Goal: Communication & Community: Connect with others

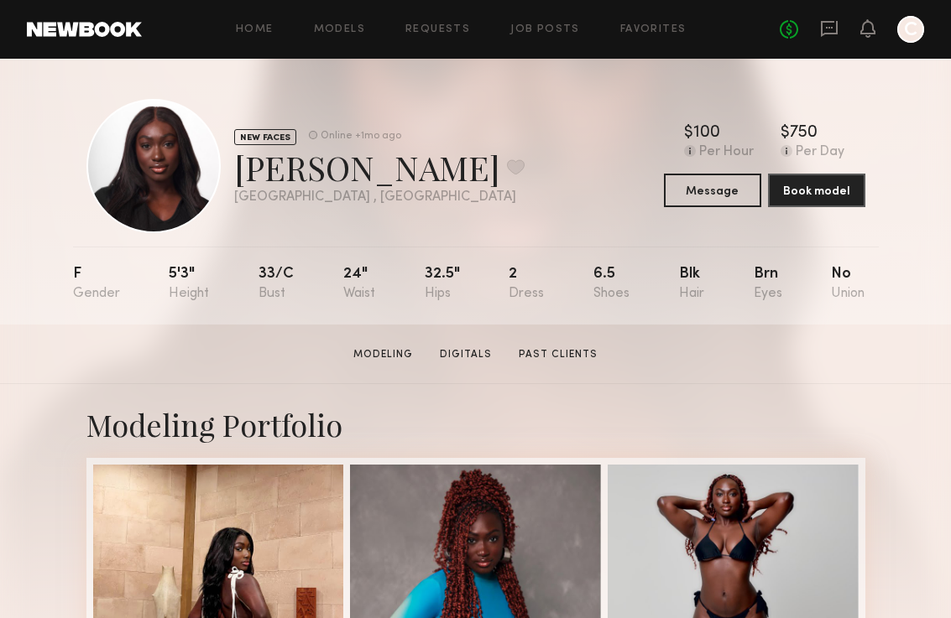
click at [847, 36] on div "No fees up to $5,000 C" at bounding box center [851, 29] width 144 height 27
click at [839, 33] on div "No fees up to $5,000 C" at bounding box center [851, 29] width 144 height 27
click at [829, 27] on icon at bounding box center [829, 28] width 7 height 2
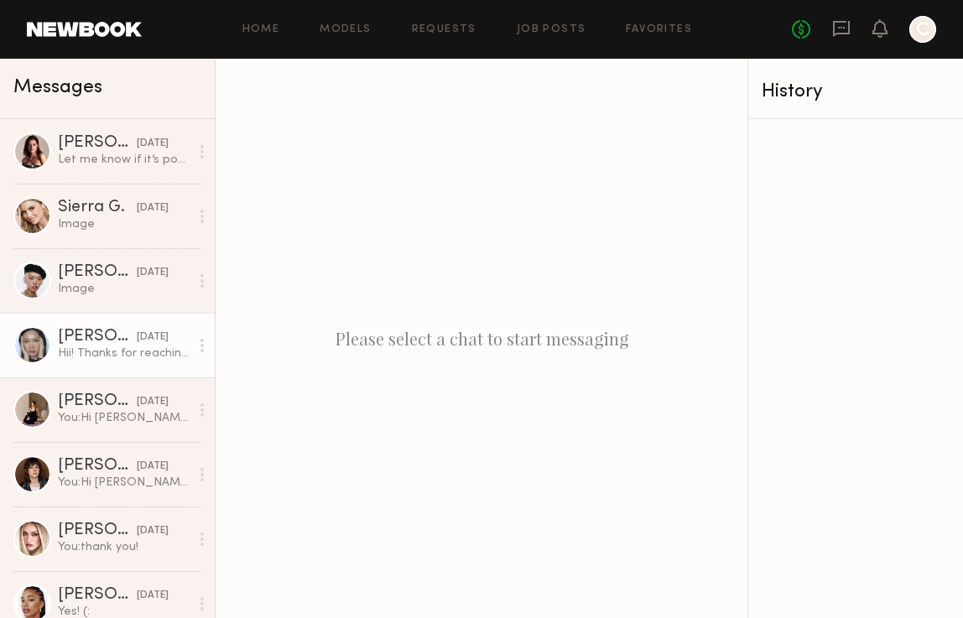
click at [101, 350] on div "Hii! Thanks for reaching out. Here is my photo of hands: I may have something i…" at bounding box center [124, 354] width 132 height 16
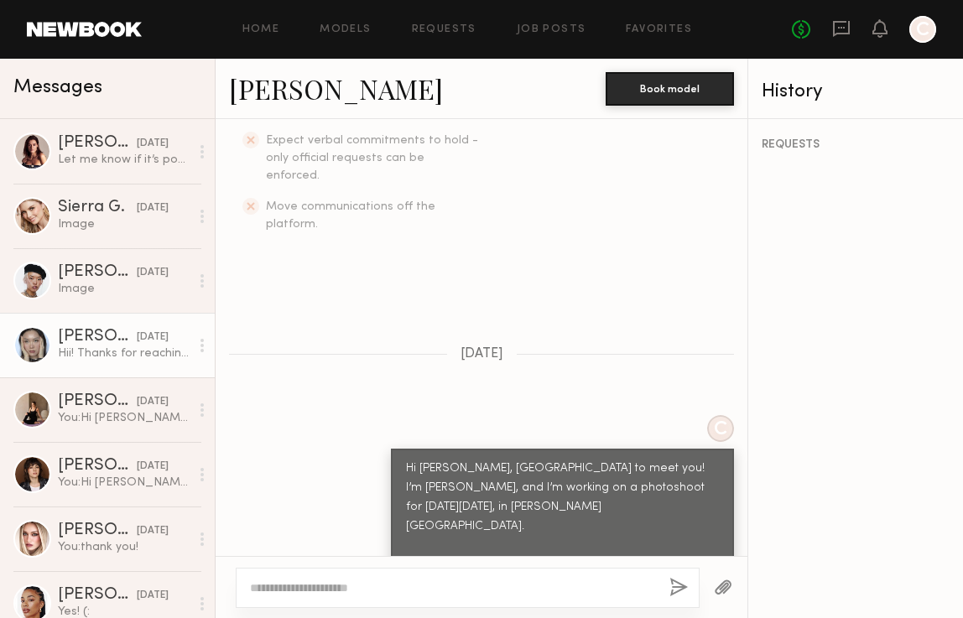
scroll to position [684, 0]
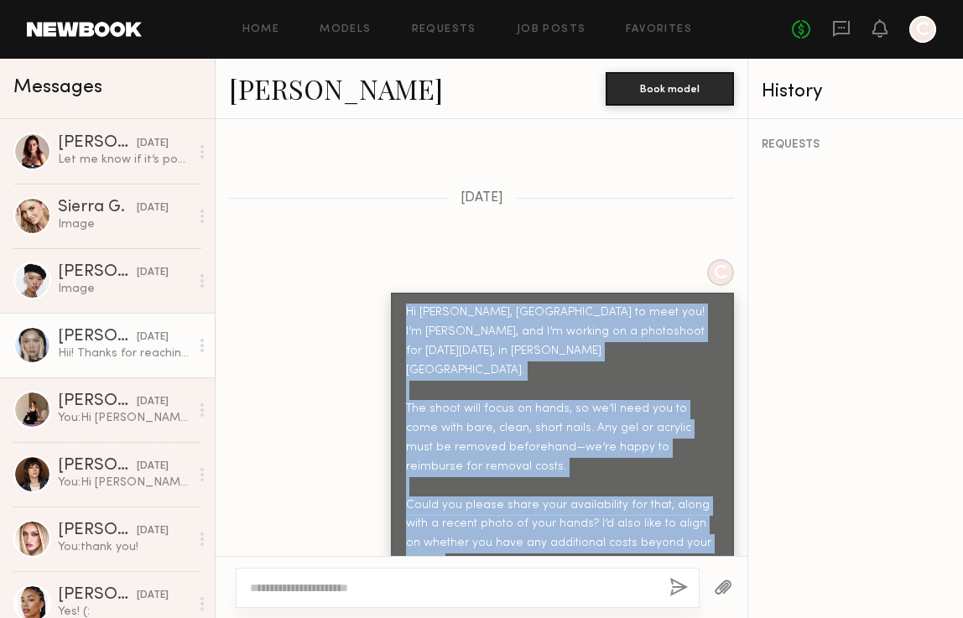
drag, startPoint x: 392, startPoint y: 276, endPoint x: 634, endPoint y: 525, distance: 347.7
click at [634, 525] on div "Hi Yae, nice to meet you! I’m Carol, and I’m working on a photoshoot for next W…" at bounding box center [562, 457] width 343 height 329
copy div "Hi Yae, nice to meet you! I’m Carol, and I’m working on a photoshoot for next W…"
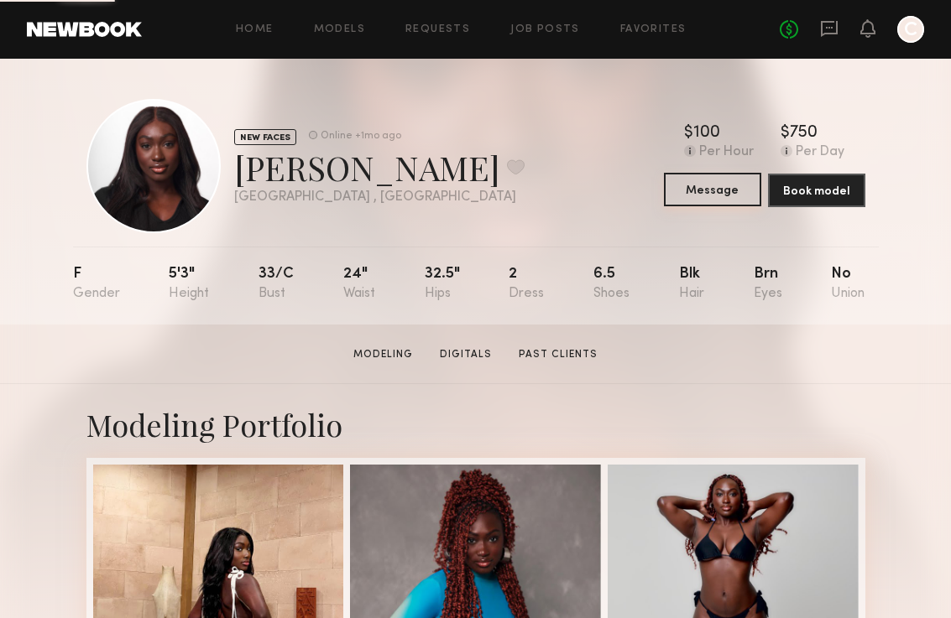
click at [721, 191] on button "Message" at bounding box center [712, 190] width 97 height 34
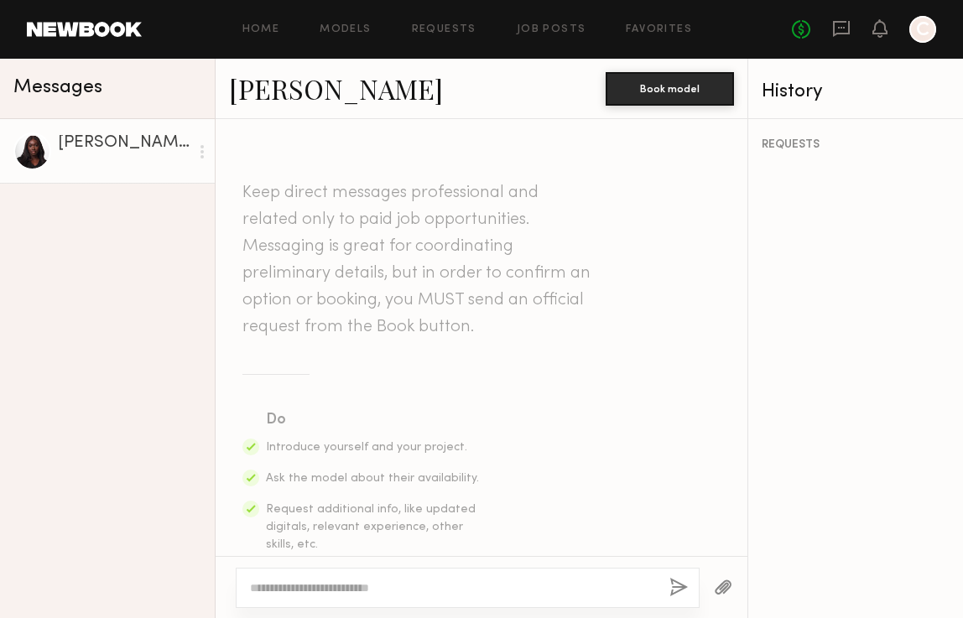
click at [436, 583] on textarea at bounding box center [453, 588] width 406 height 17
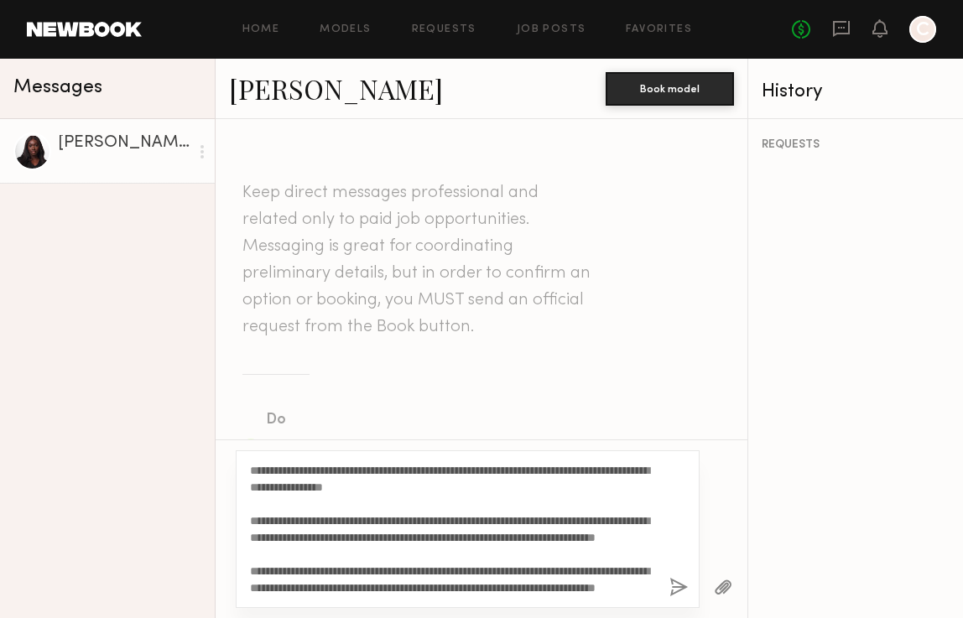
drag, startPoint x: 281, startPoint y: 471, endPoint x: 266, endPoint y: 470, distance: 15.2
click at [266, 470] on textarea "**********" at bounding box center [453, 529] width 406 height 134
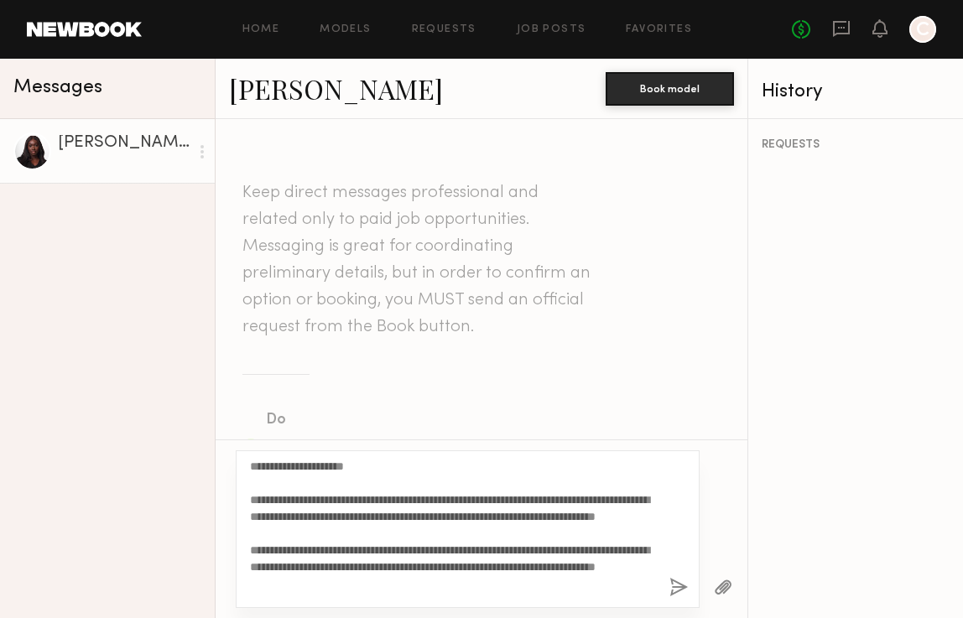
scroll to position [67, 0]
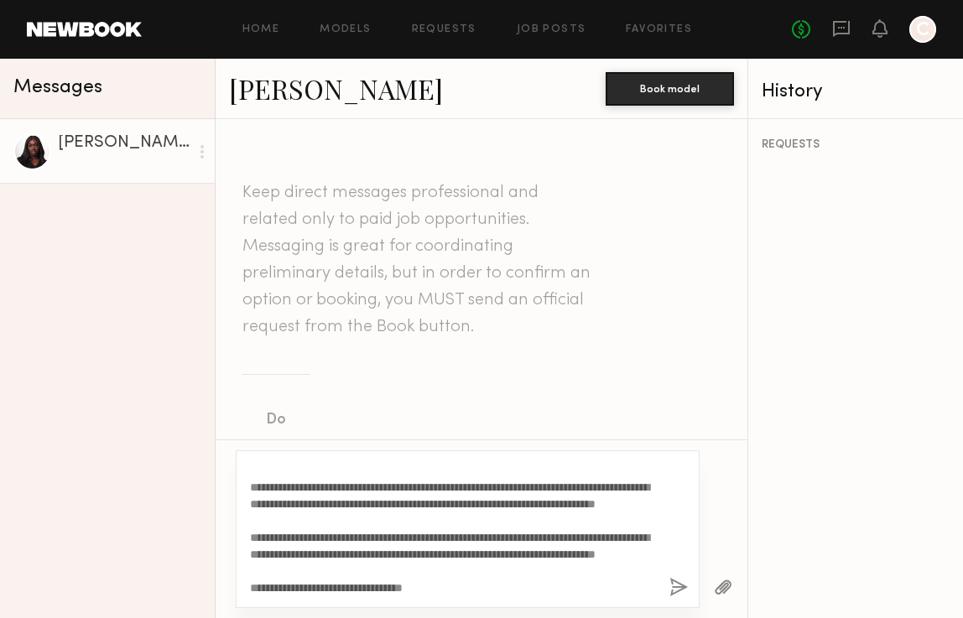
type textarea "**********"
click at [679, 583] on button "button" at bounding box center [678, 588] width 18 height 21
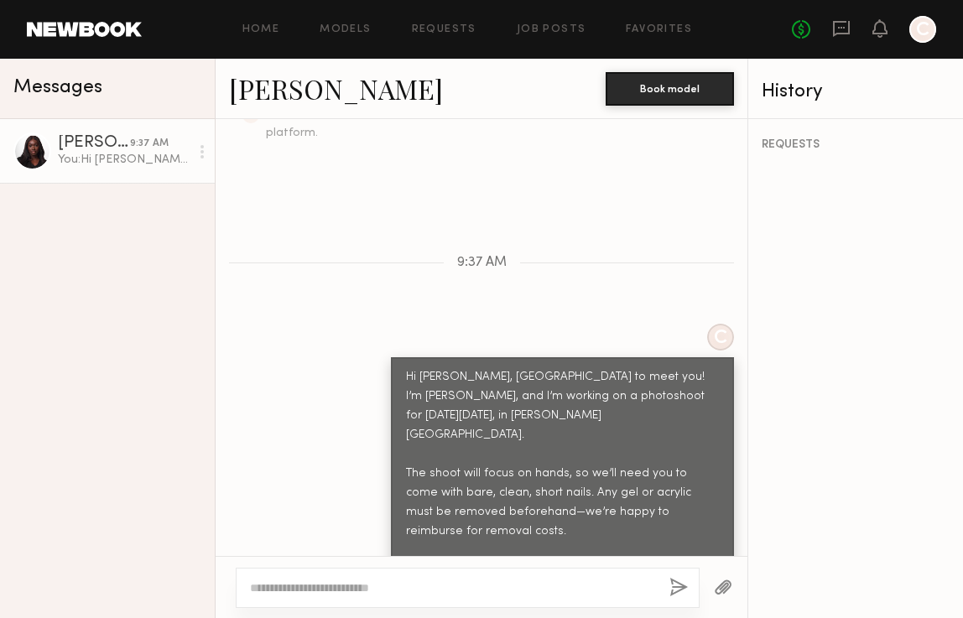
scroll to position [693, 0]
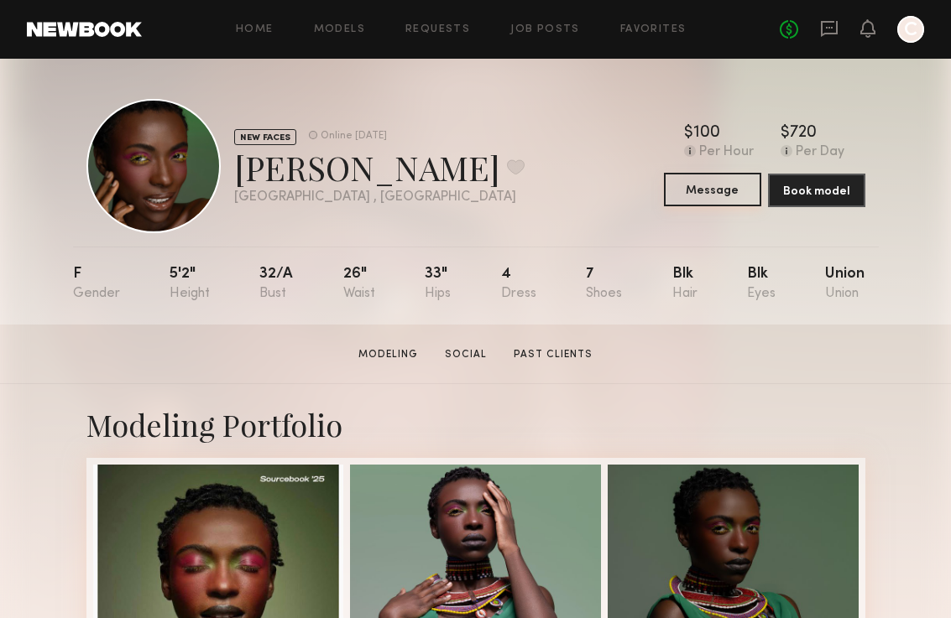
click at [705, 180] on button "Message" at bounding box center [712, 190] width 97 height 34
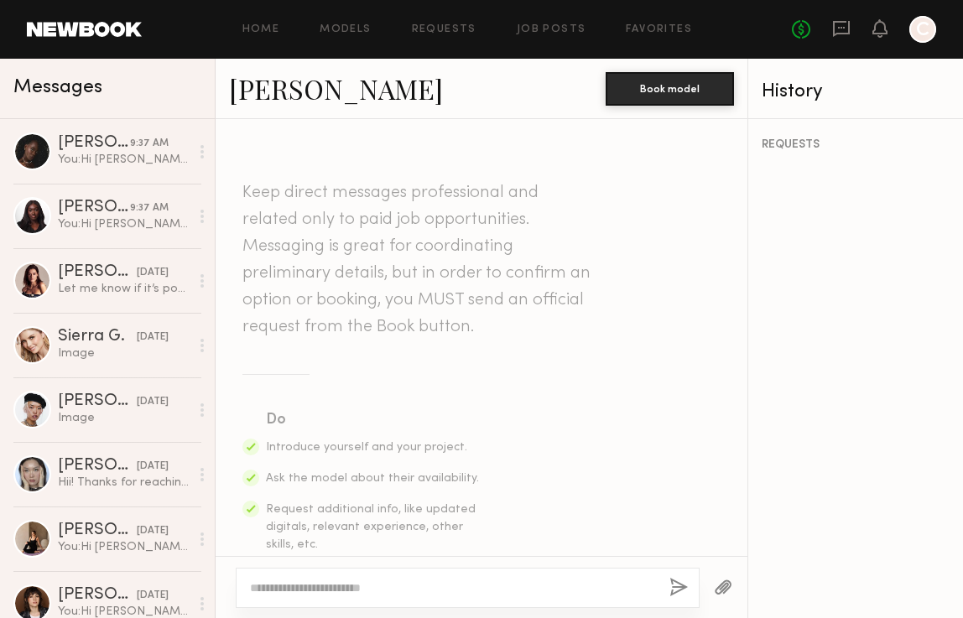
click at [441, 580] on textarea at bounding box center [453, 588] width 406 height 17
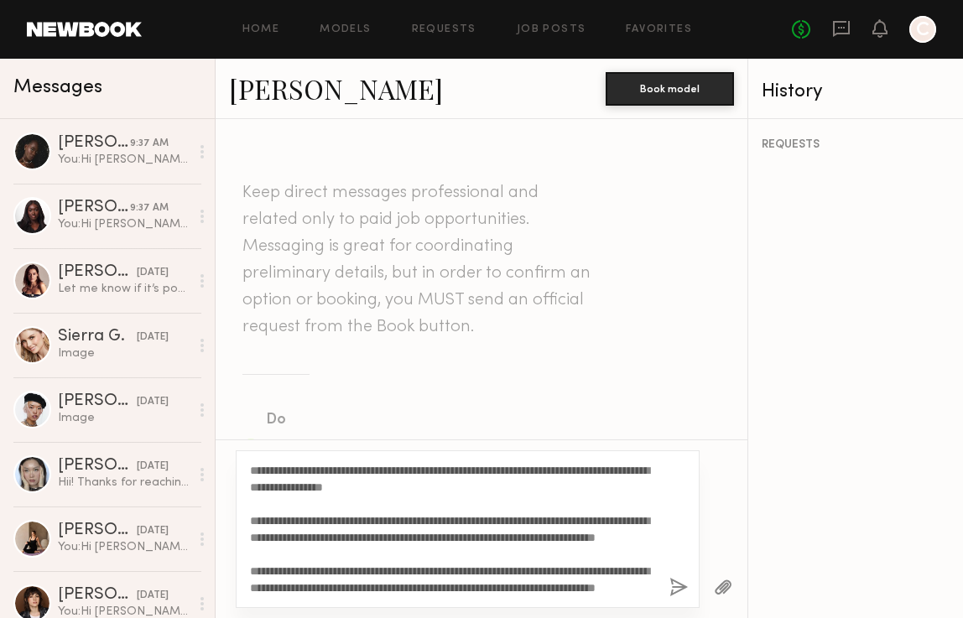
drag, startPoint x: 282, startPoint y: 466, endPoint x: 265, endPoint y: 463, distance: 17.1
click at [265, 463] on textarea "**********" at bounding box center [453, 529] width 406 height 134
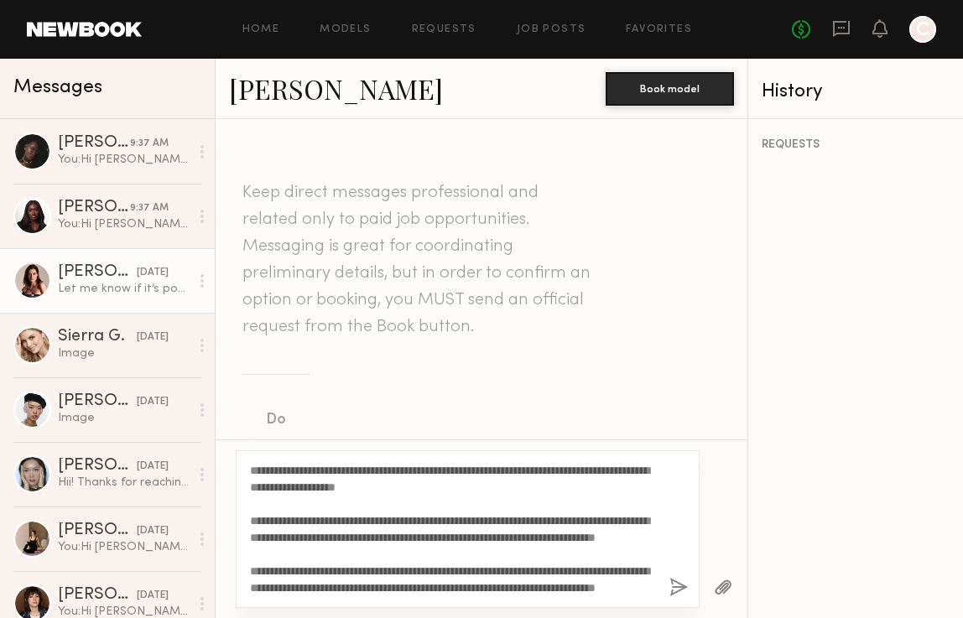
type textarea "**********"
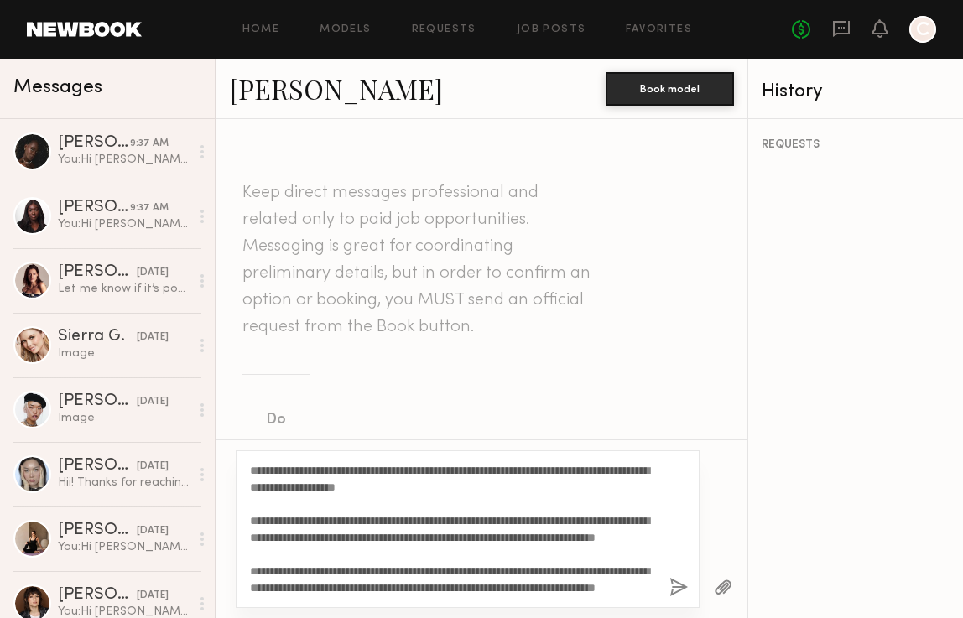
click at [681, 595] on button "button" at bounding box center [678, 588] width 18 height 21
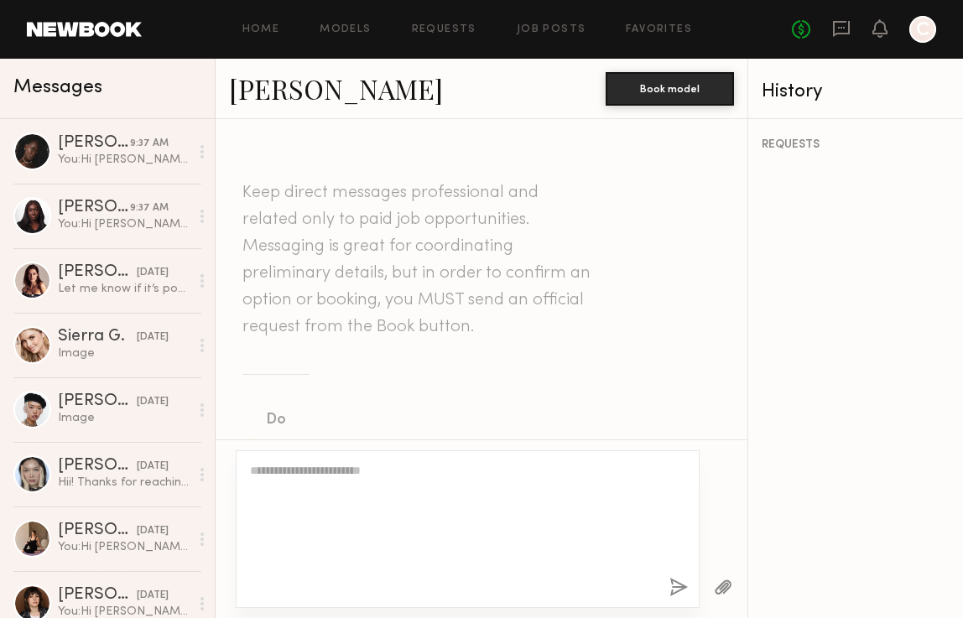
scroll to position [693, 0]
